Goal: Task Accomplishment & Management: Manage account settings

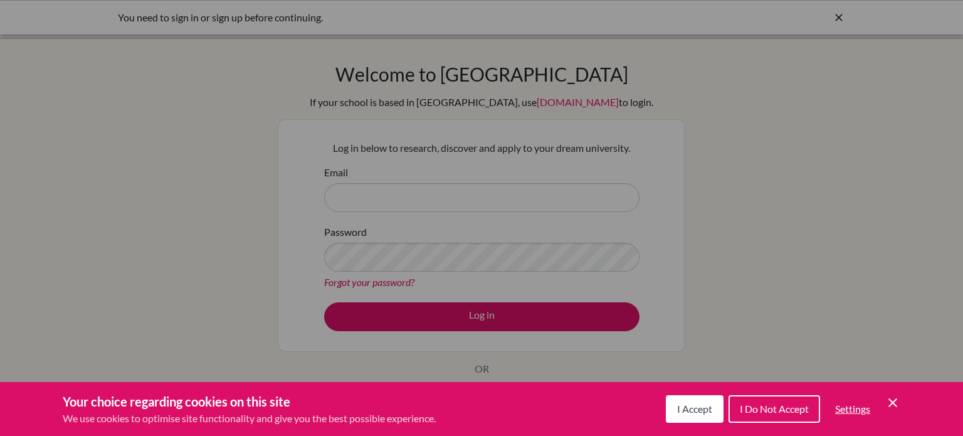
click at [694, 417] on button "I Accept" at bounding box center [695, 409] width 58 height 28
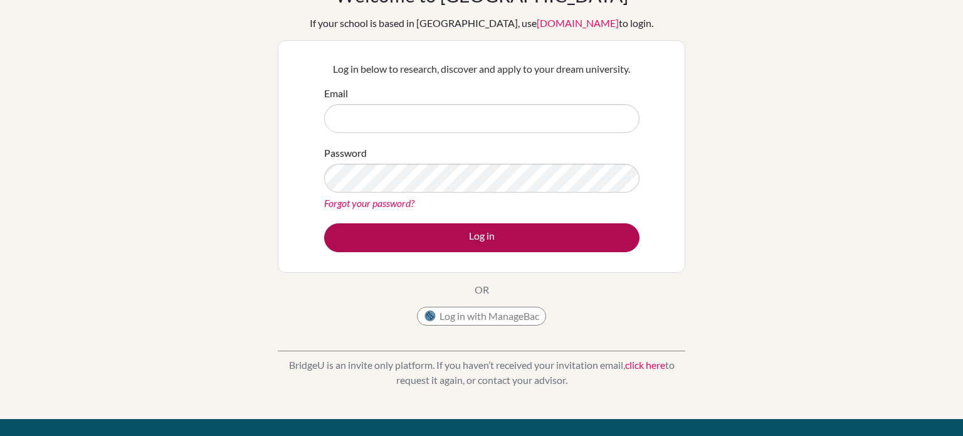
scroll to position [81, 0]
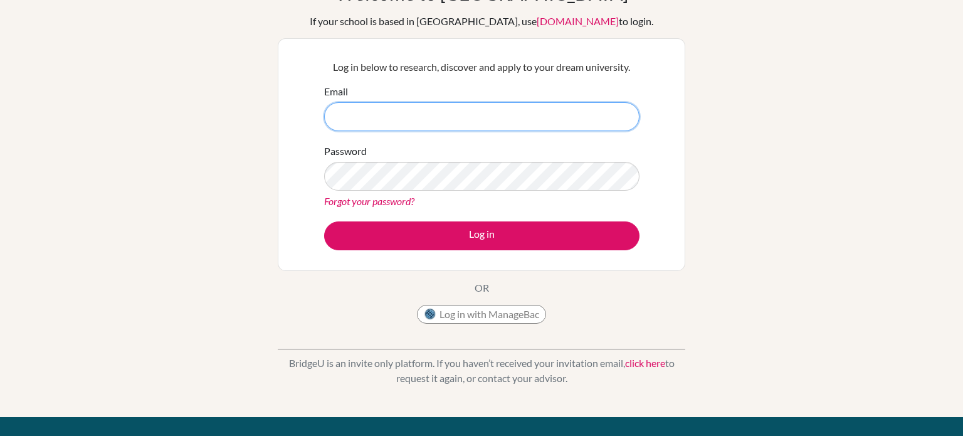
click at [387, 102] on input "Email" at bounding box center [481, 116] width 315 height 29
type input "ى"
type input "[EMAIL_ADDRESS][DOMAIN_NAME]"
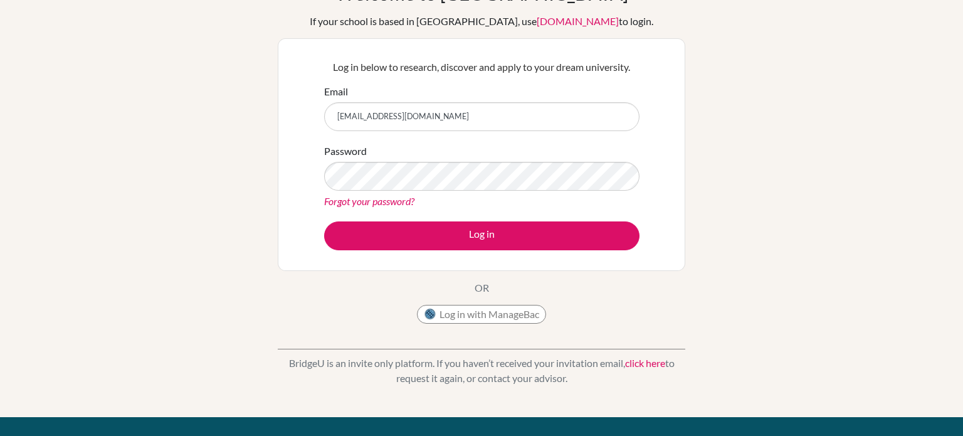
click at [341, 202] on link "Forgot your password?" at bounding box center [369, 201] width 90 height 12
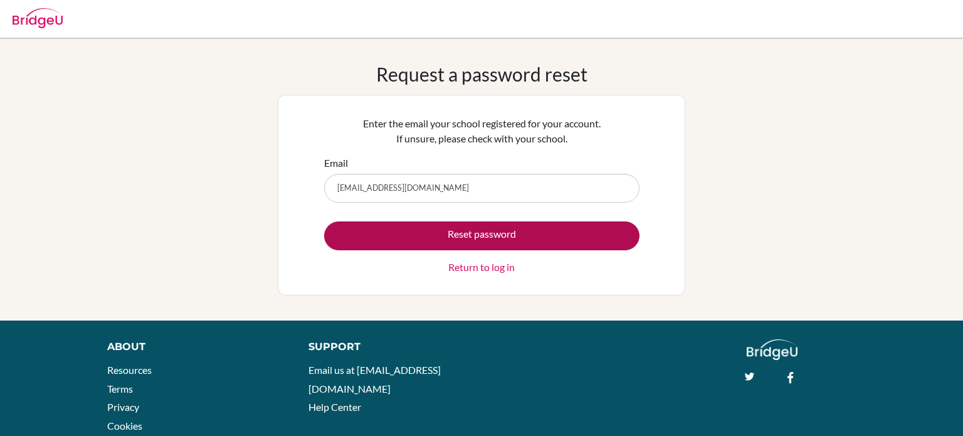
type input "[EMAIL_ADDRESS][DOMAIN_NAME]"
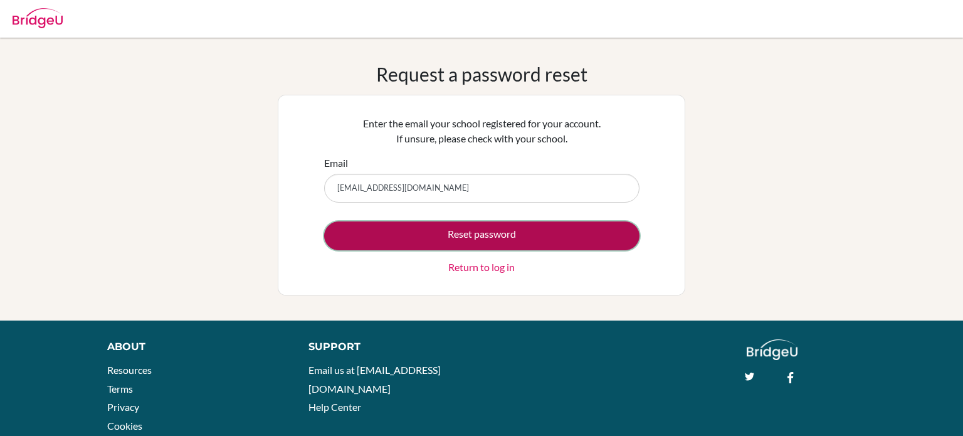
click at [422, 246] on button "Reset password" at bounding box center [481, 235] width 315 height 29
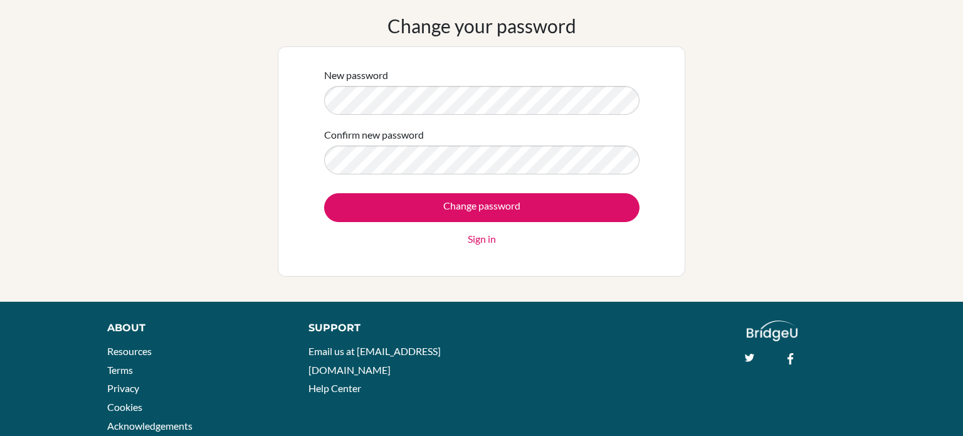
scroll to position [51, 0]
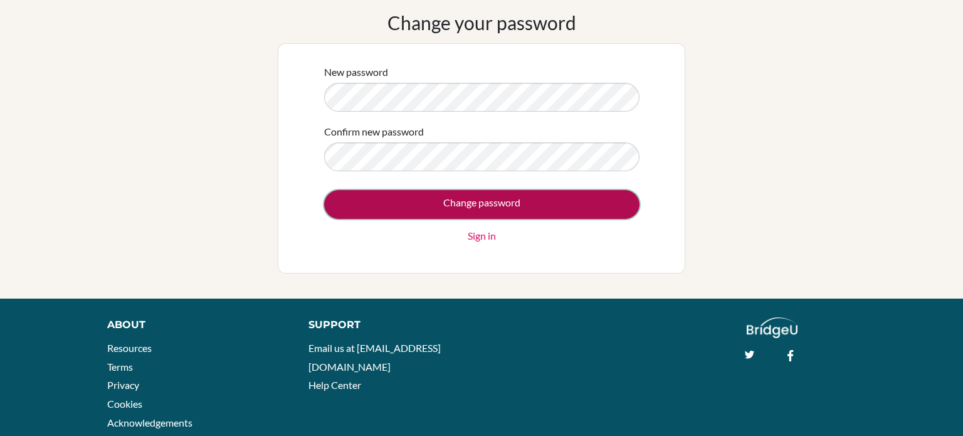
click at [417, 199] on input "Change password" at bounding box center [481, 204] width 315 height 29
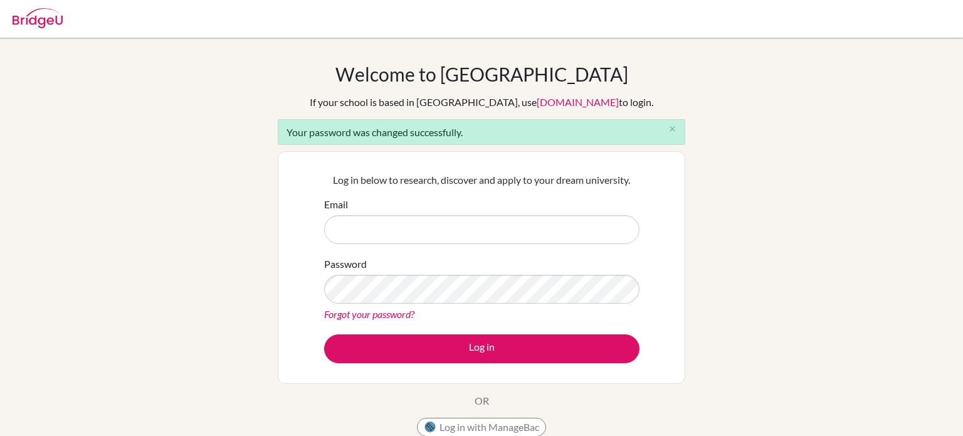
click at [433, 236] on input "Email" at bounding box center [481, 229] width 315 height 29
type input "[EMAIL_ADDRESS][DOMAIN_NAME]"
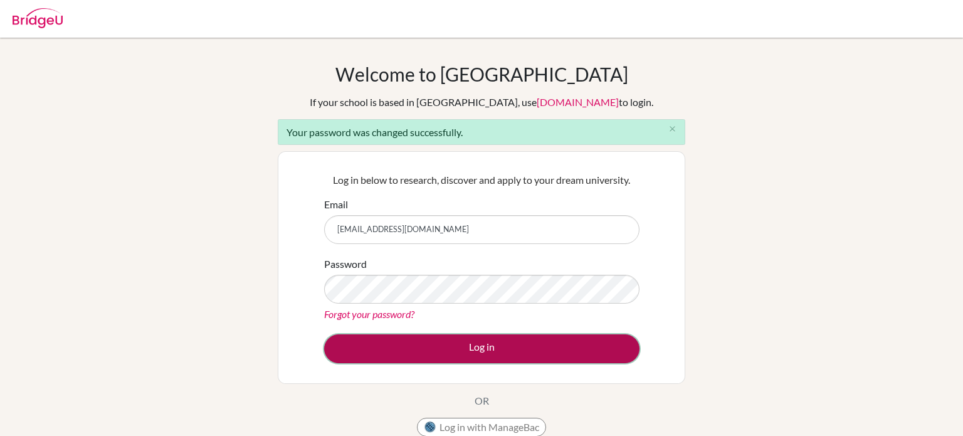
click at [404, 340] on button "Log in" at bounding box center [481, 348] width 315 height 29
